Goal: Information Seeking & Learning: Learn about a topic

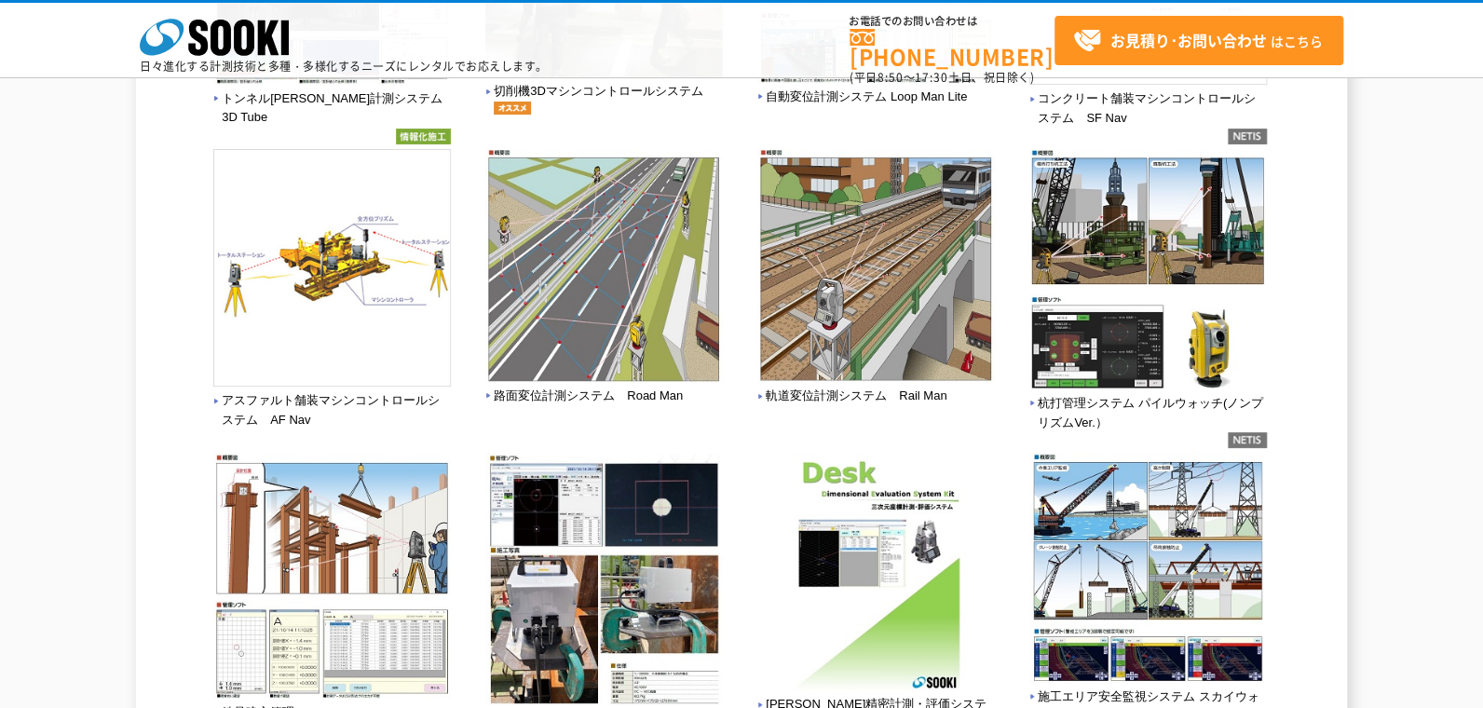
scroll to position [668, 0]
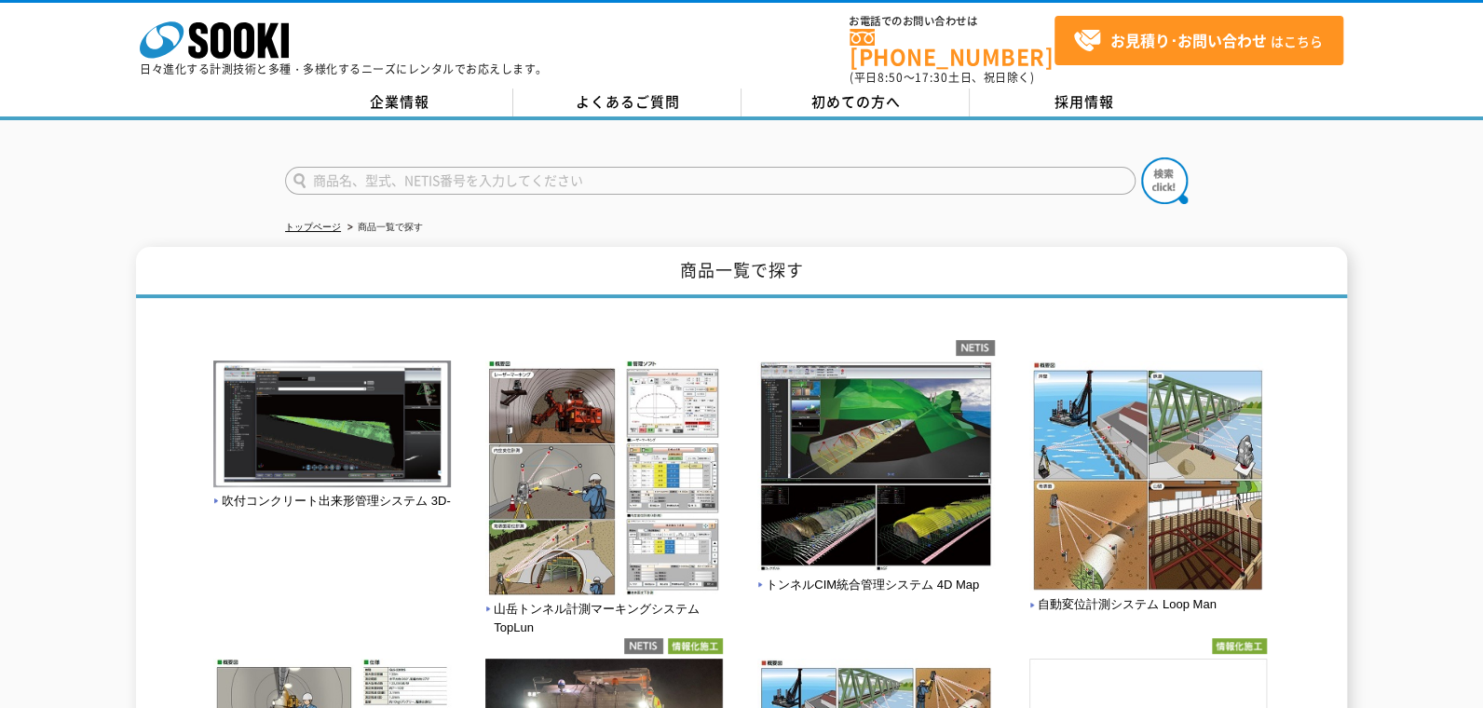
click at [542, 168] on input "text" at bounding box center [710, 181] width 850 height 28
type input "流速計"
click at [1141, 157] on button at bounding box center [1164, 180] width 47 height 47
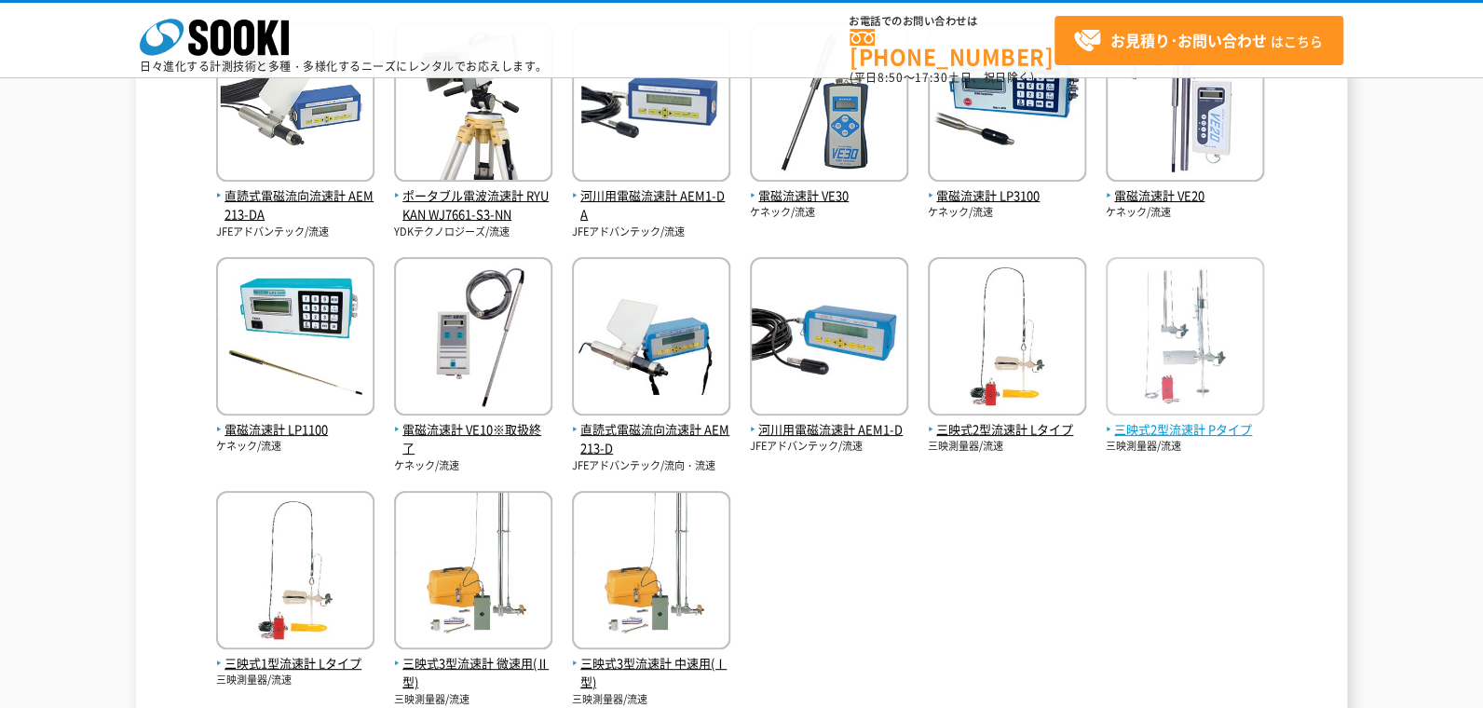
scroll to position [401, 0]
click at [1248, 169] on img at bounding box center [1184, 104] width 158 height 163
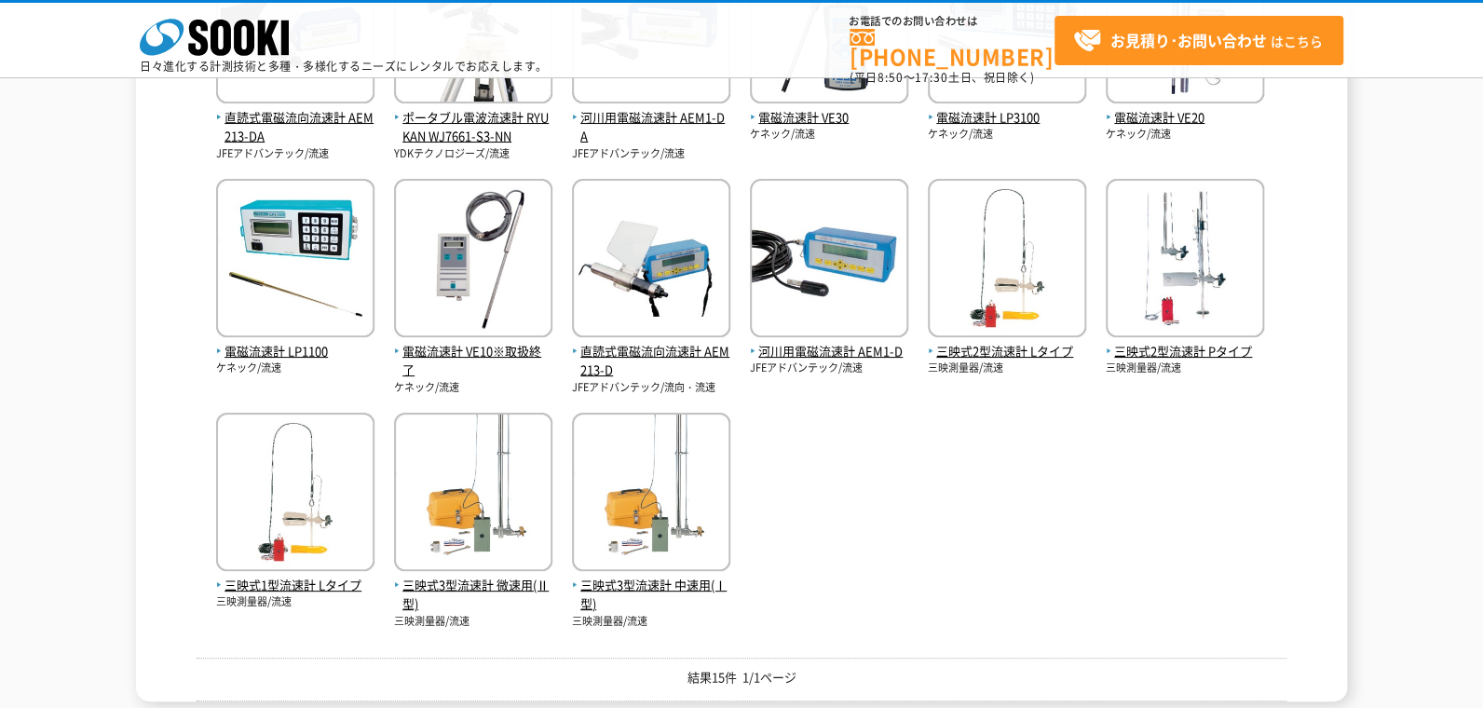
scroll to position [481, 0]
